Goal: Contribute content

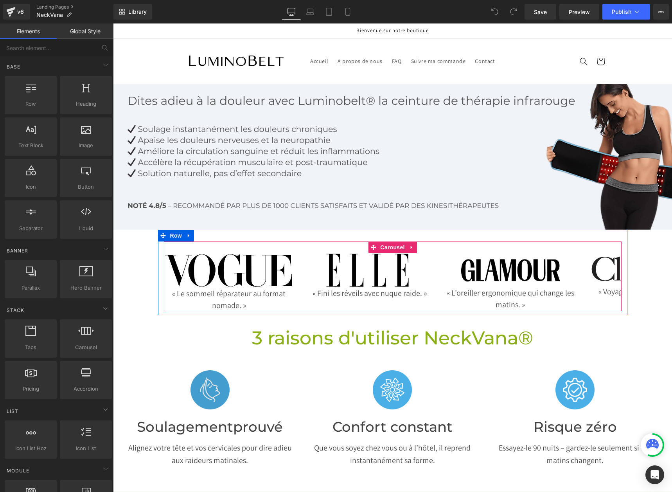
scroll to position [78, 0]
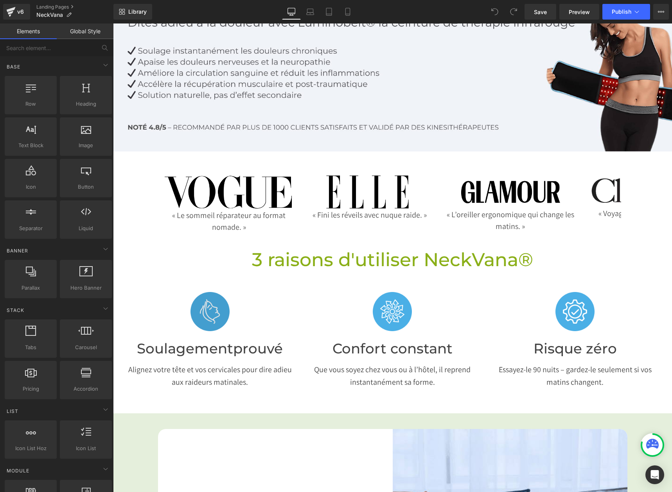
click at [202, 302] on img at bounding box center [209, 311] width 39 height 39
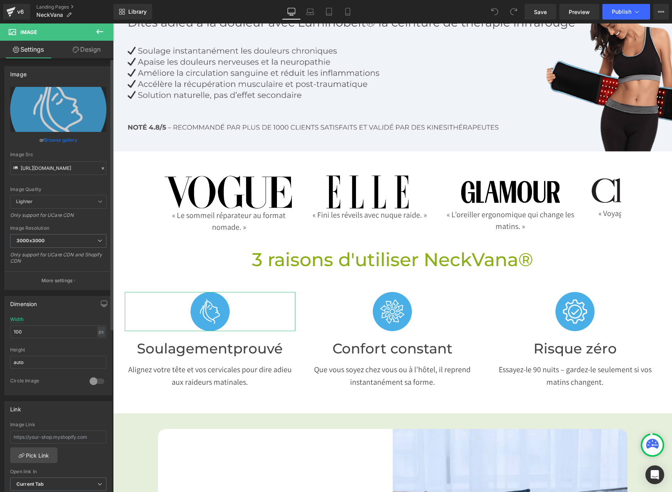
click at [63, 142] on link "Browse gallery" at bounding box center [60, 140] width 33 height 14
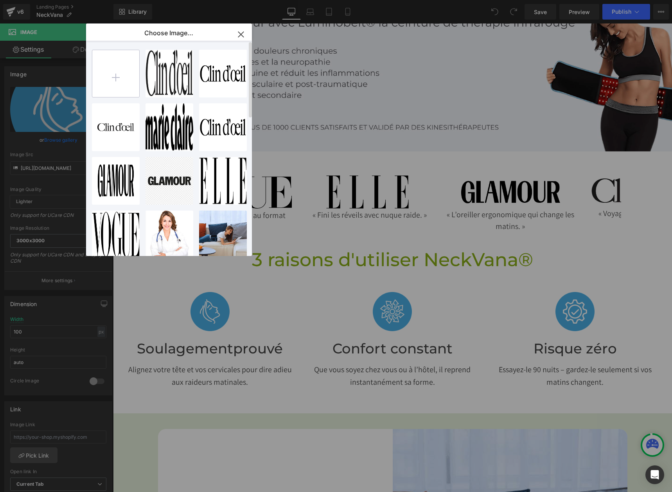
click at [136, 64] on input "file" at bounding box center [115, 73] width 47 height 47
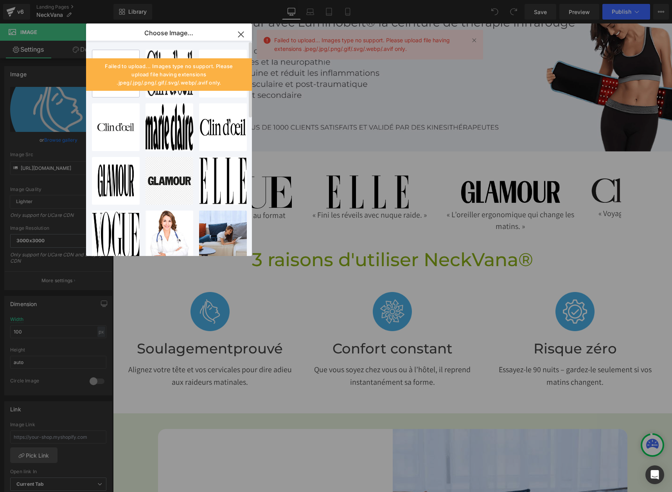
click at [120, 51] on input "file" at bounding box center [115, 73] width 47 height 47
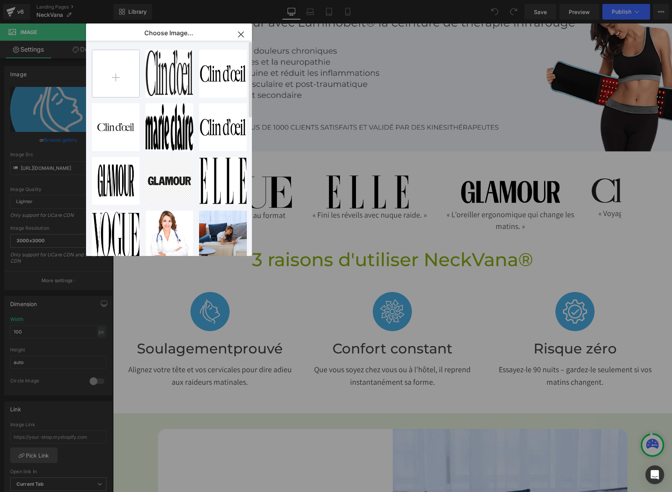
type input "C:\fakepath\1.png"
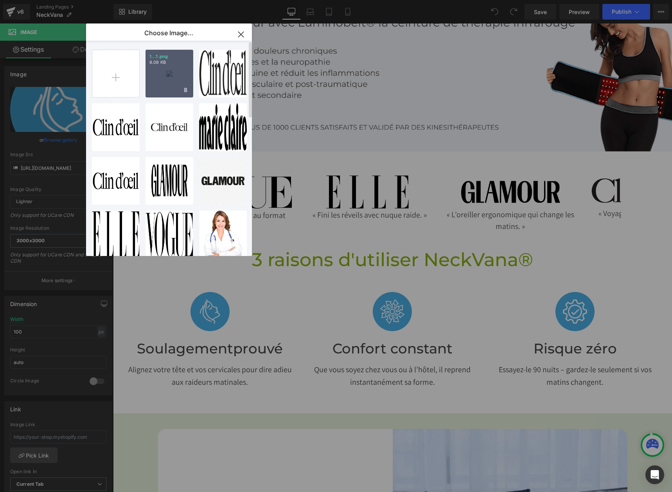
click at [174, 85] on div "1...1.png 8.08 KB" at bounding box center [169, 74] width 48 height 48
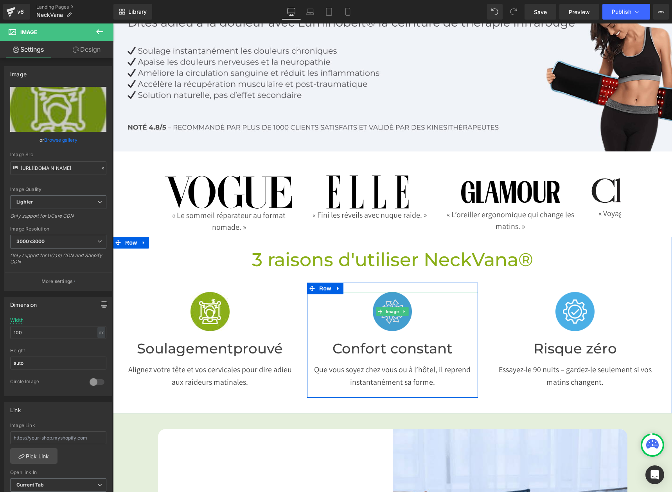
click at [400, 315] on img at bounding box center [392, 311] width 39 height 39
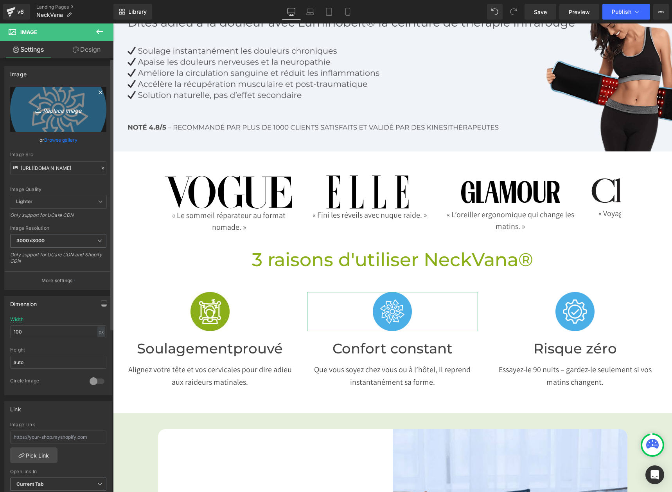
click at [59, 119] on link "Replace Image" at bounding box center [58, 109] width 96 height 45
type input "C:\fakepath\3.png"
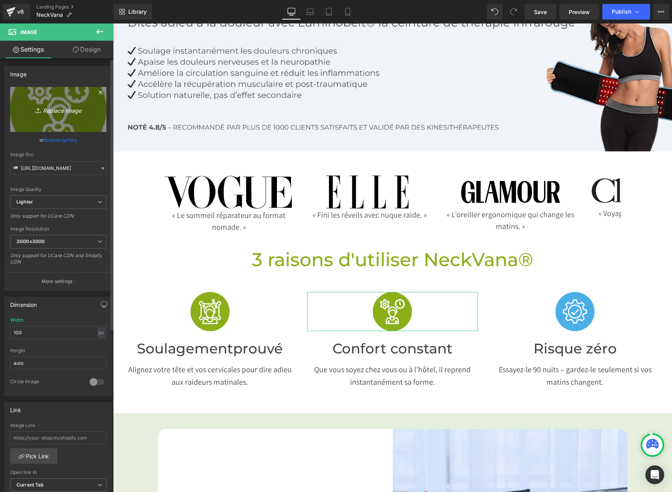
click at [47, 109] on icon "Replace Image" at bounding box center [58, 109] width 63 height 10
type input "C:\fakepath\2.png"
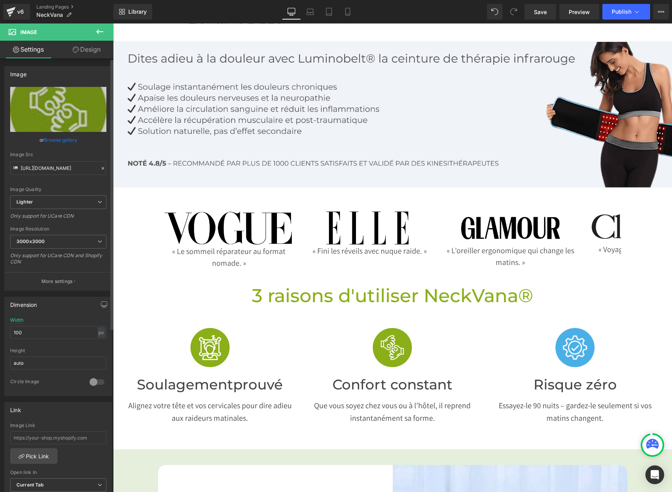
scroll to position [39, 0]
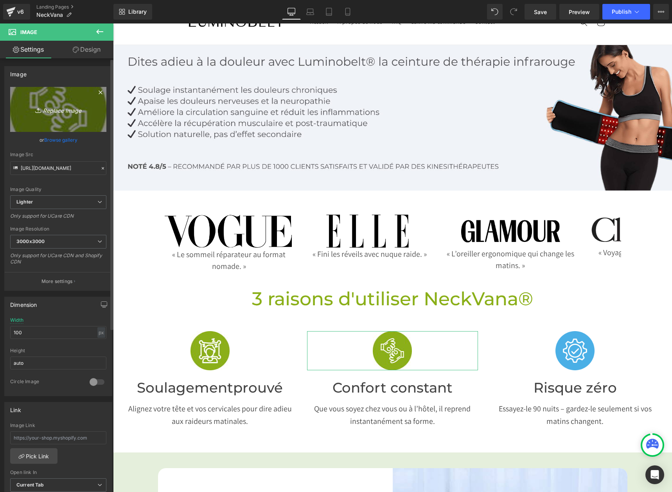
click at [62, 119] on link "Replace Image" at bounding box center [58, 109] width 96 height 45
type input "C:\fakepath\2.png"
click at [72, 109] on icon "Replace Image" at bounding box center [58, 109] width 63 height 10
type input "C:\fakepath\3.png"
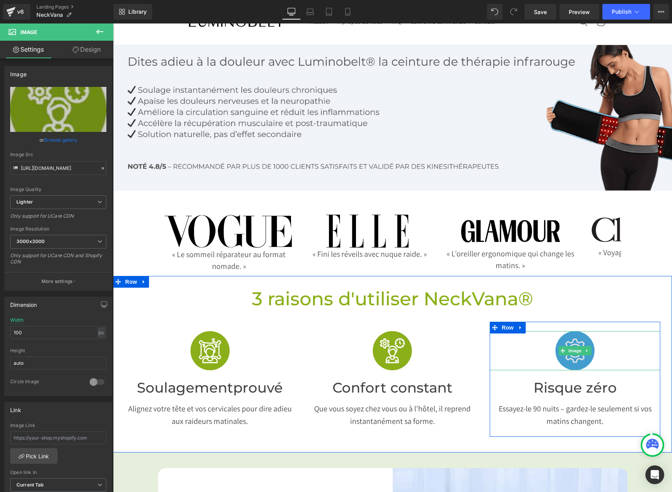
click at [570, 360] on img at bounding box center [574, 350] width 39 height 39
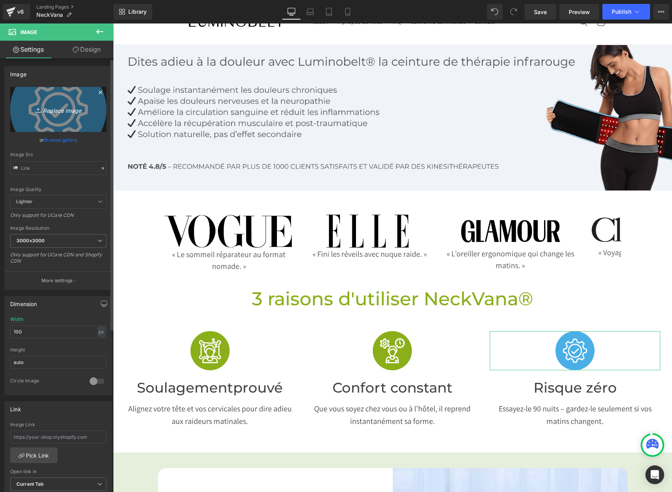
click at [45, 110] on icon "Replace Image" at bounding box center [58, 109] width 63 height 10
type input "C:\fakepath\2.png"
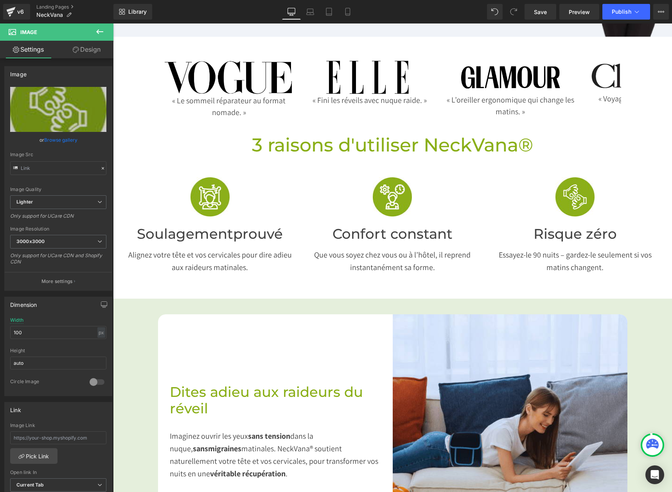
scroll to position [196, 0]
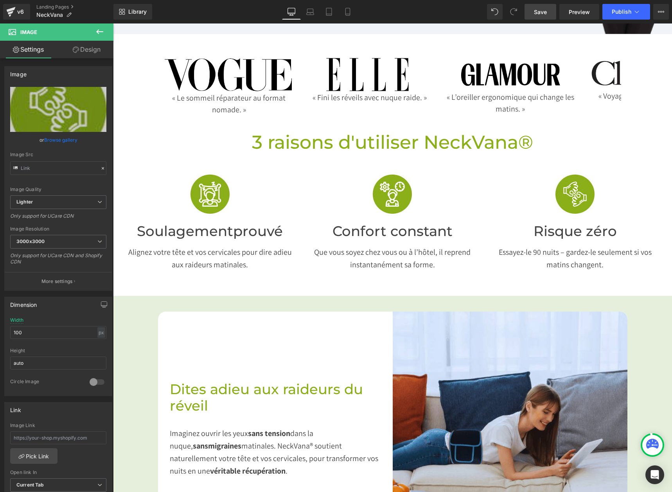
drag, startPoint x: 540, startPoint y: 9, endPoint x: 504, endPoint y: 79, distance: 79.4
click at [540, 9] on span "Save" at bounding box center [540, 12] width 13 height 8
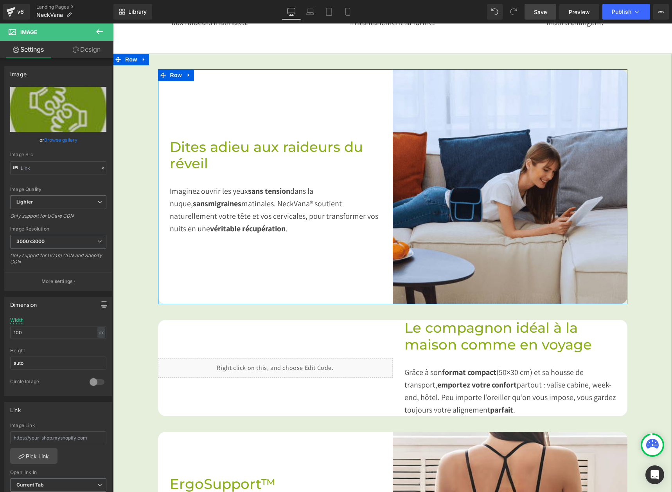
scroll to position [313, 0]
